Goal: Task Accomplishment & Management: Use online tool/utility

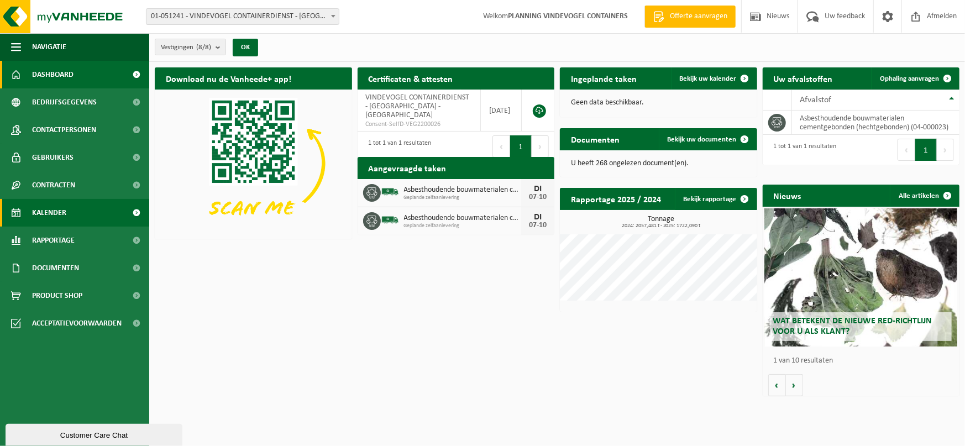
click at [80, 210] on link "Kalender" at bounding box center [74, 213] width 149 height 28
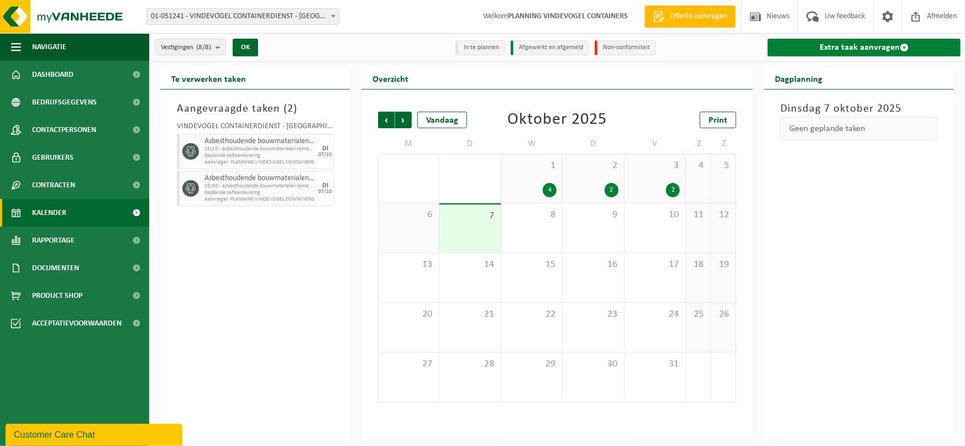
click at [875, 44] on link "Extra taak aanvragen" at bounding box center [863, 48] width 193 height 18
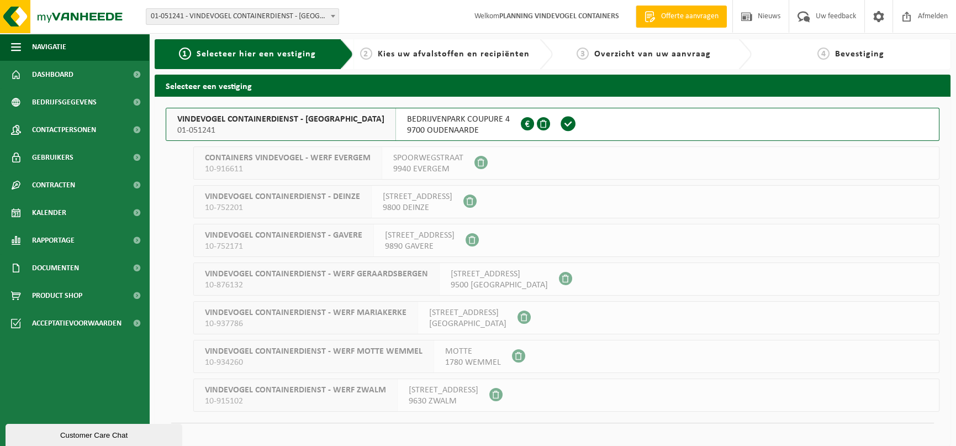
click at [283, 127] on span "01-051241" at bounding box center [280, 130] width 207 height 11
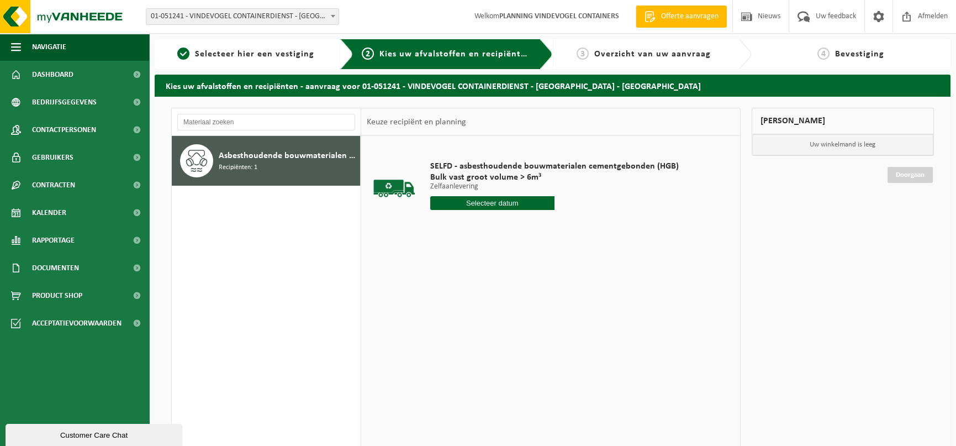
click at [471, 199] on input "text" at bounding box center [492, 203] width 124 height 14
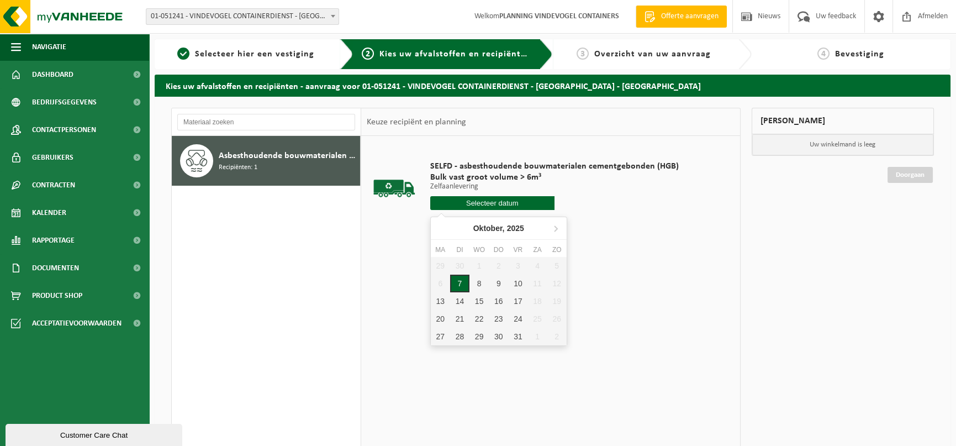
click at [464, 282] on div "7" at bounding box center [459, 284] width 19 height 18
type input "Van 2025-10-07"
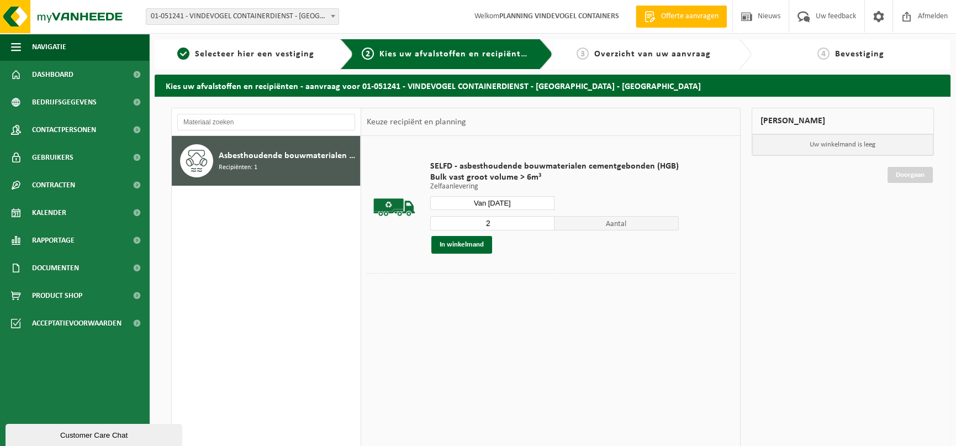
type input "2"
click at [545, 221] on input "2" at bounding box center [492, 223] width 124 height 14
click at [467, 247] on button "In winkelmand" at bounding box center [461, 245] width 61 height 18
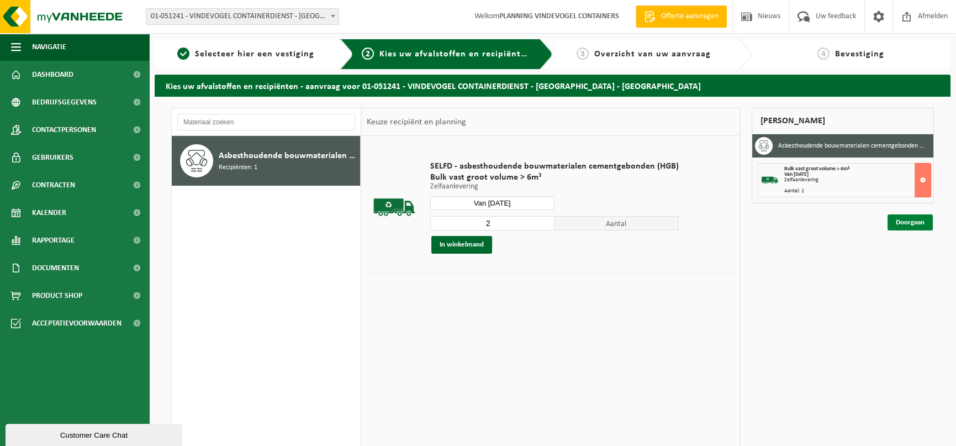
click at [913, 218] on link "Doorgaan" at bounding box center [910, 222] width 45 height 16
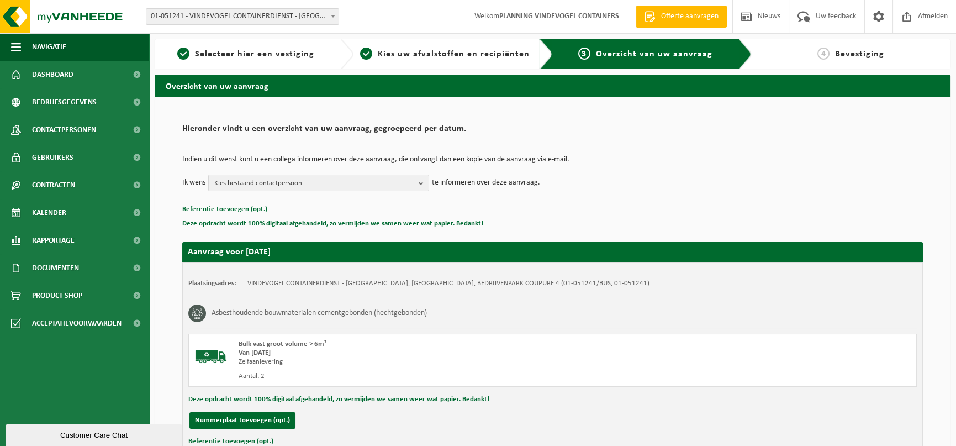
scroll to position [83, 0]
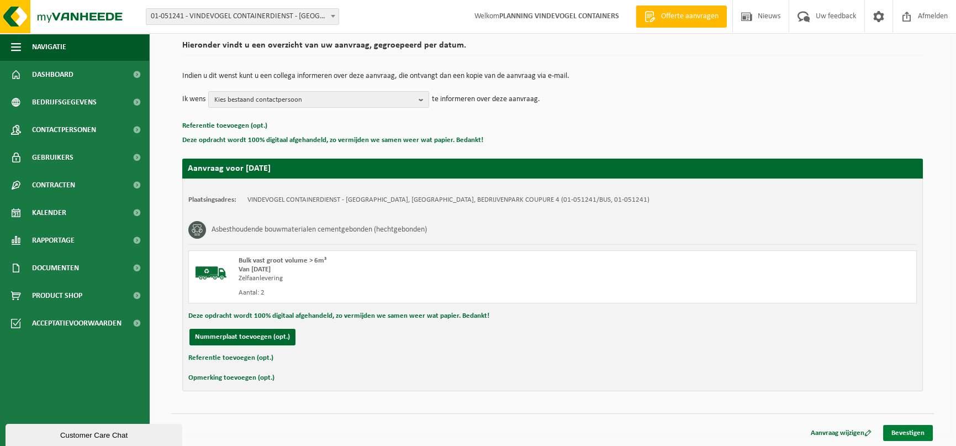
click at [902, 425] on link "Bevestigen" at bounding box center [908, 433] width 50 height 16
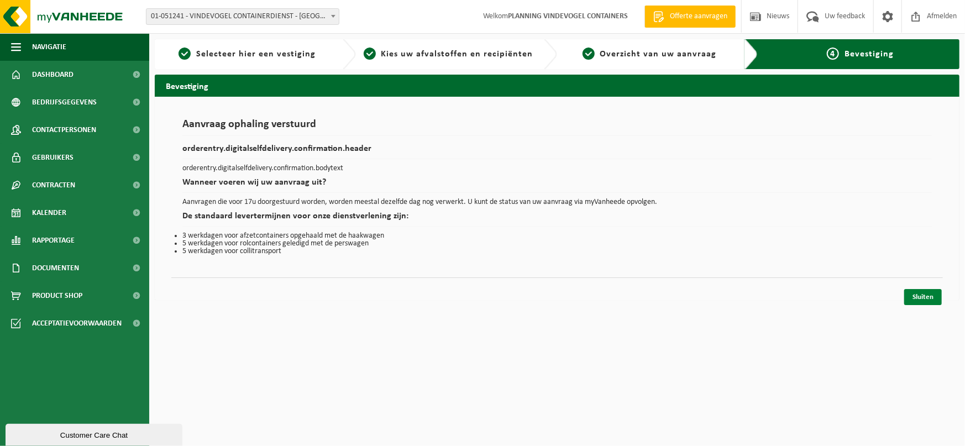
click at [917, 295] on link "Sluiten" at bounding box center [923, 297] width 38 height 16
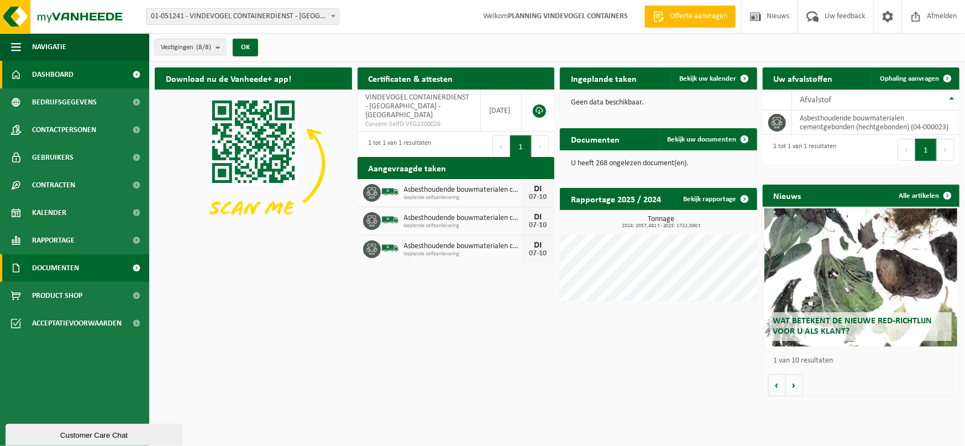
click at [76, 269] on span "Documenten" at bounding box center [55, 268] width 47 height 28
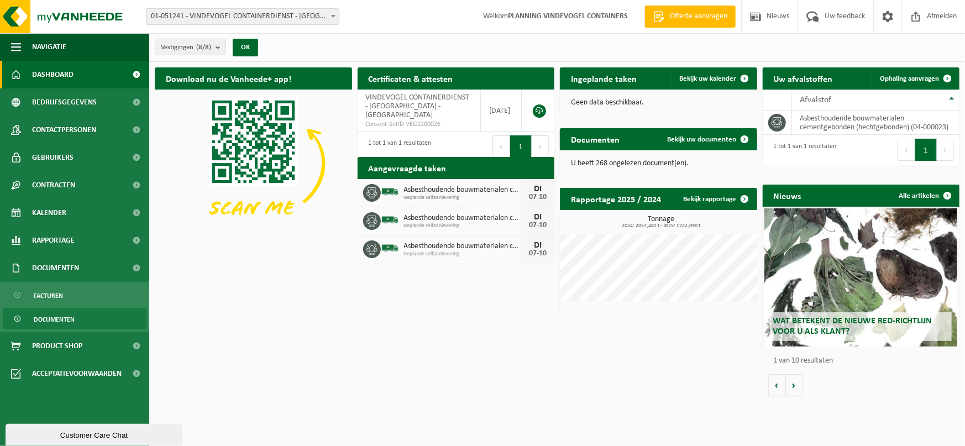
click at [66, 317] on span "Documenten" at bounding box center [54, 319] width 41 height 21
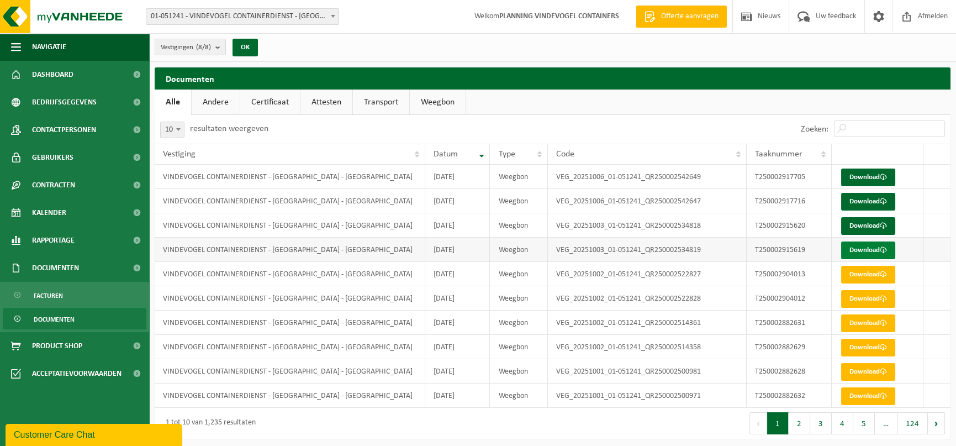
click at [869, 249] on link "Download" at bounding box center [868, 250] width 54 height 18
click at [886, 224] on span at bounding box center [883, 225] width 7 height 7
click at [875, 181] on link "Download" at bounding box center [868, 177] width 54 height 18
click at [856, 200] on link "Download" at bounding box center [868, 202] width 54 height 18
